Goal: Find specific page/section: Find specific page/section

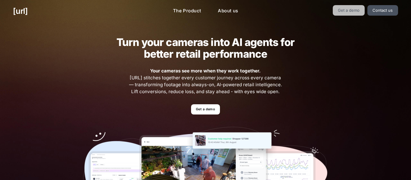
click at [343, 14] on link "Get a demo" at bounding box center [349, 10] width 32 height 11
